Goal: Task Accomplishment & Management: Manage account settings

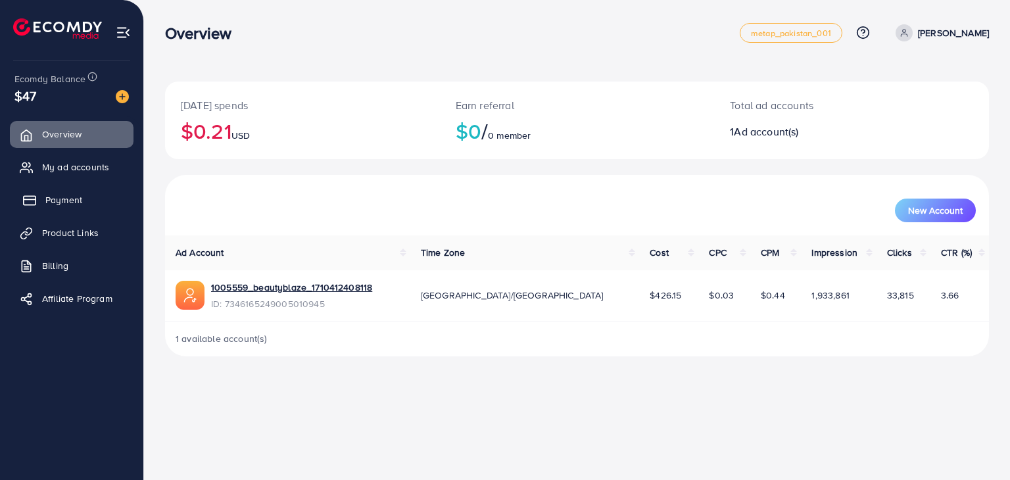
click at [62, 204] on span "Payment" at bounding box center [63, 199] width 37 height 13
